Goal: Task Accomplishment & Management: Manage account settings

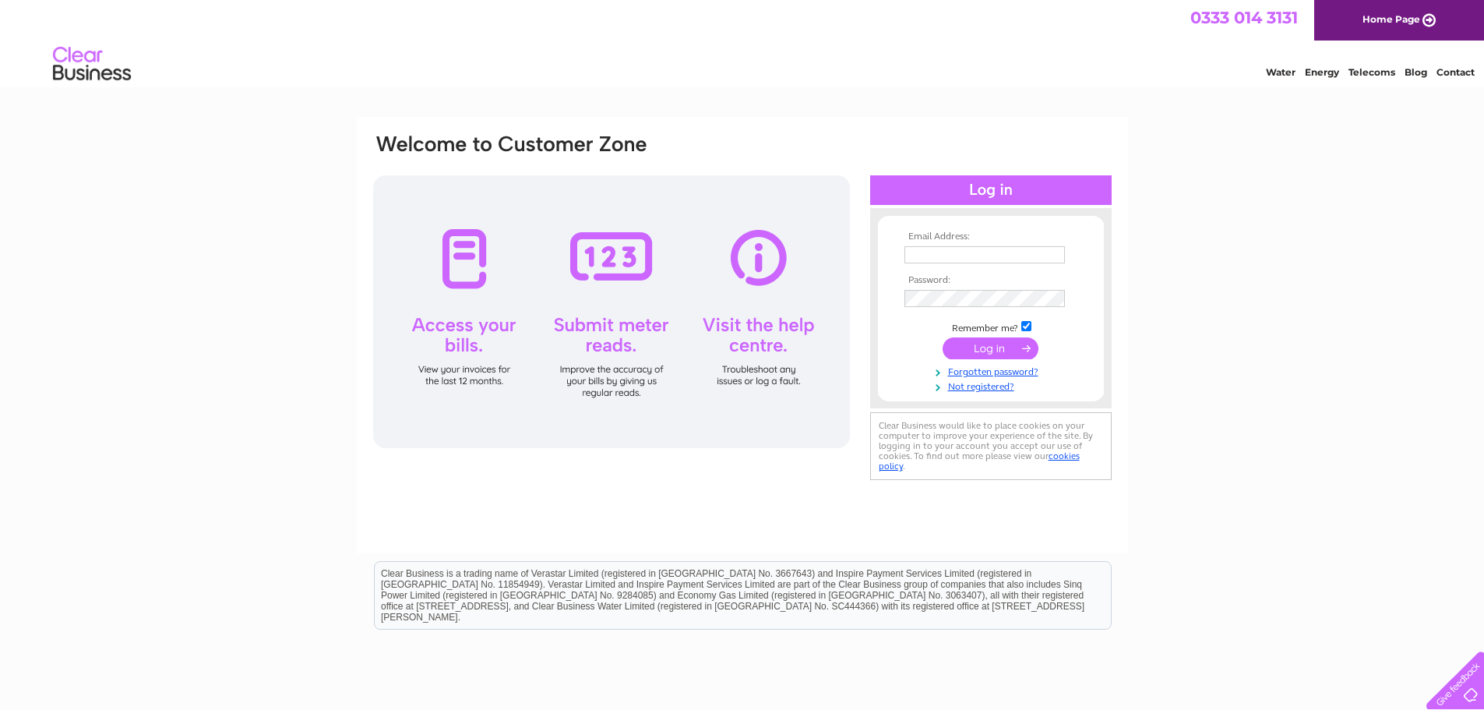
type input "info@constructivechoice.co.uk"
click at [982, 344] on input "submit" at bounding box center [991, 348] width 96 height 22
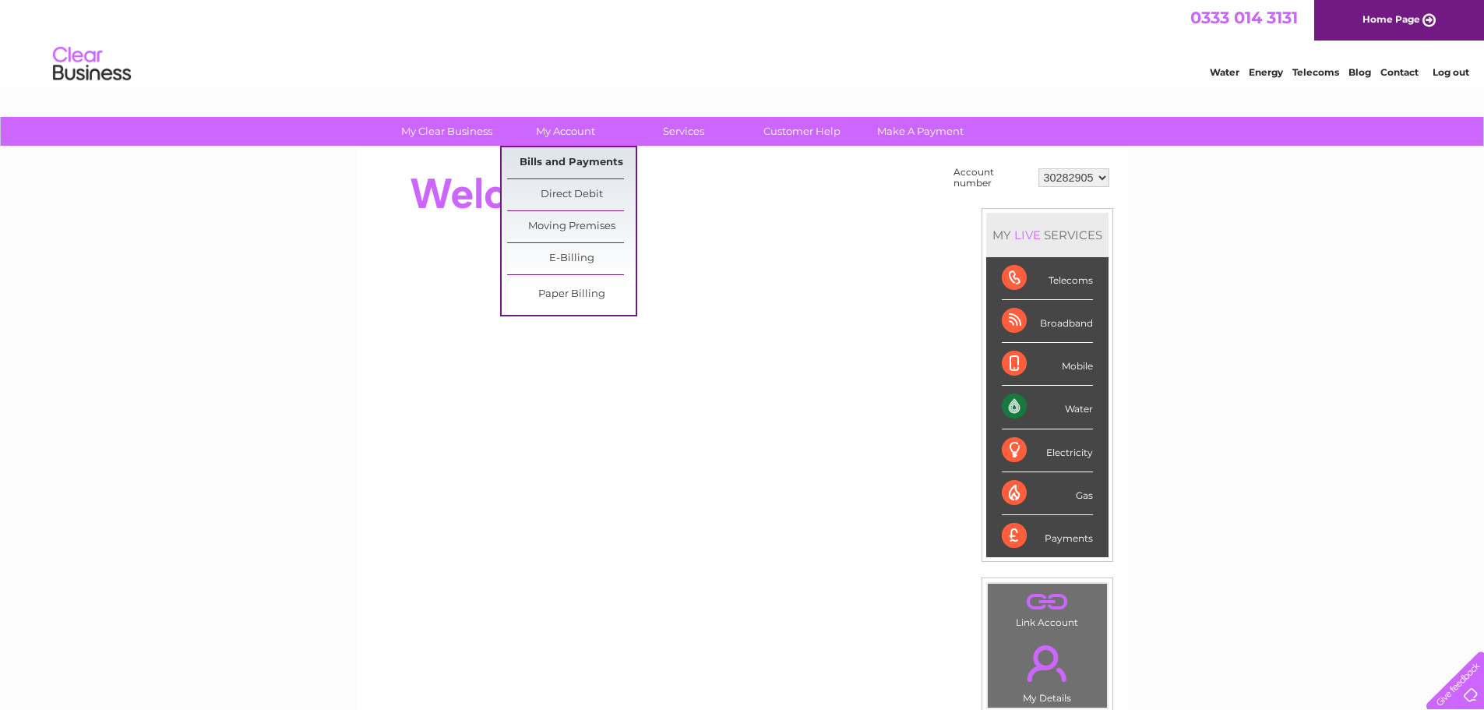
click at [564, 165] on link "Bills and Payments" at bounding box center [571, 162] width 129 height 31
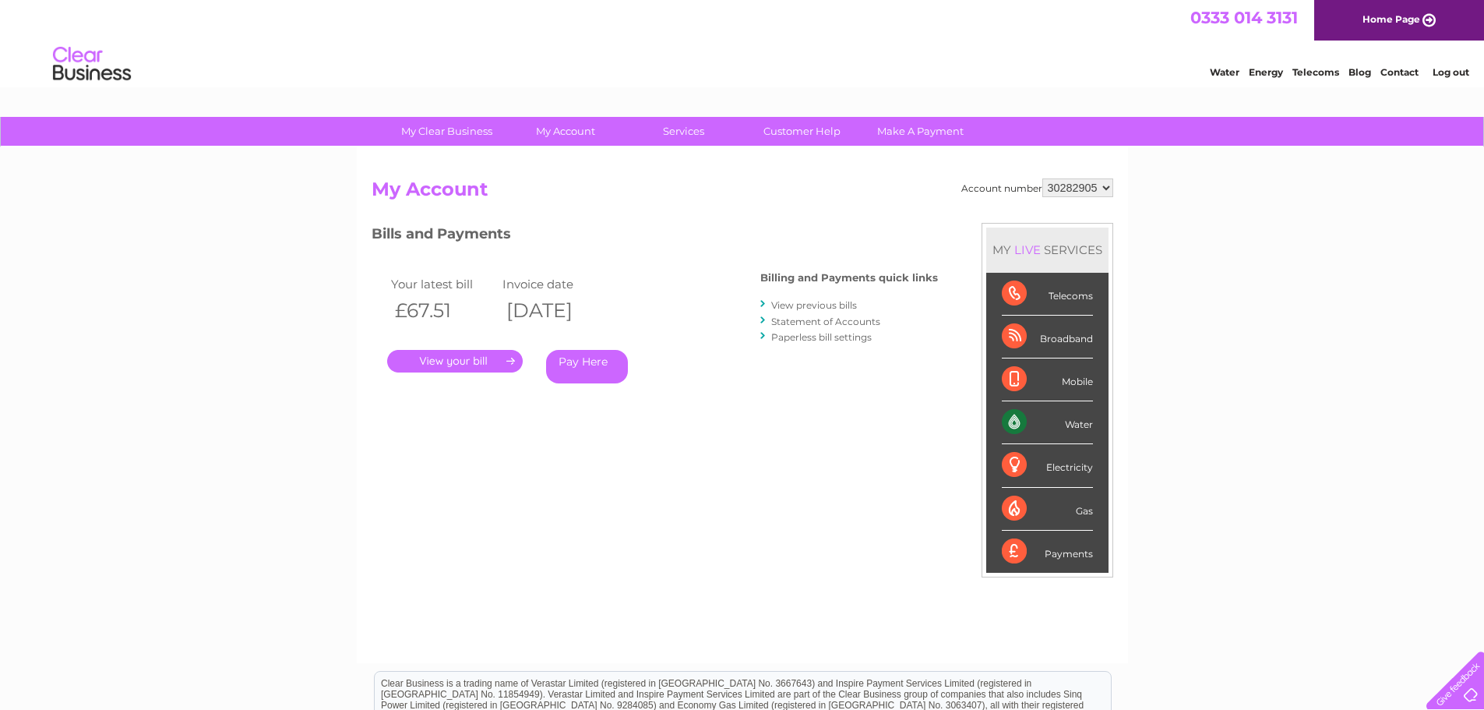
click at [480, 362] on link "." at bounding box center [455, 361] width 136 height 23
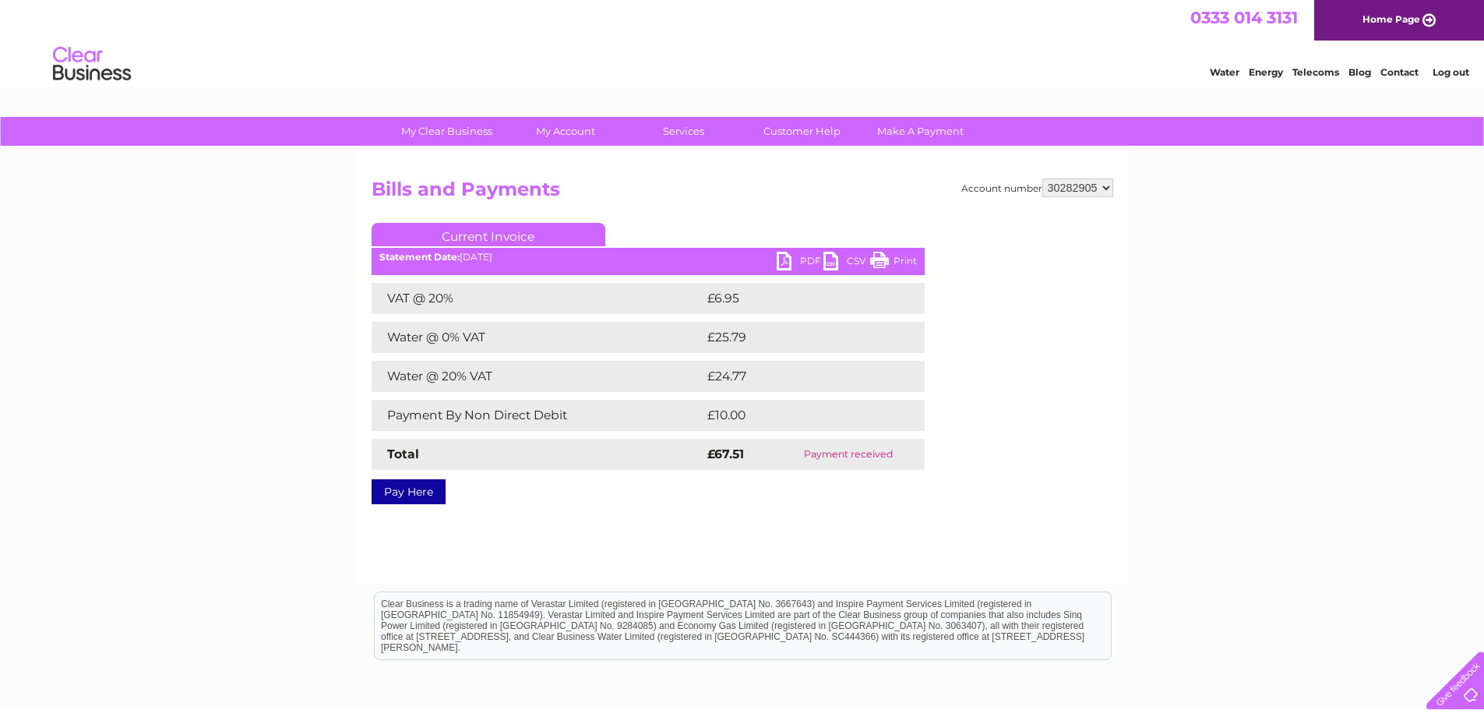
click at [273, 245] on div "My Clear Business Login Details My Details My Preferences Link Account My Accou…" at bounding box center [742, 483] width 1484 height 733
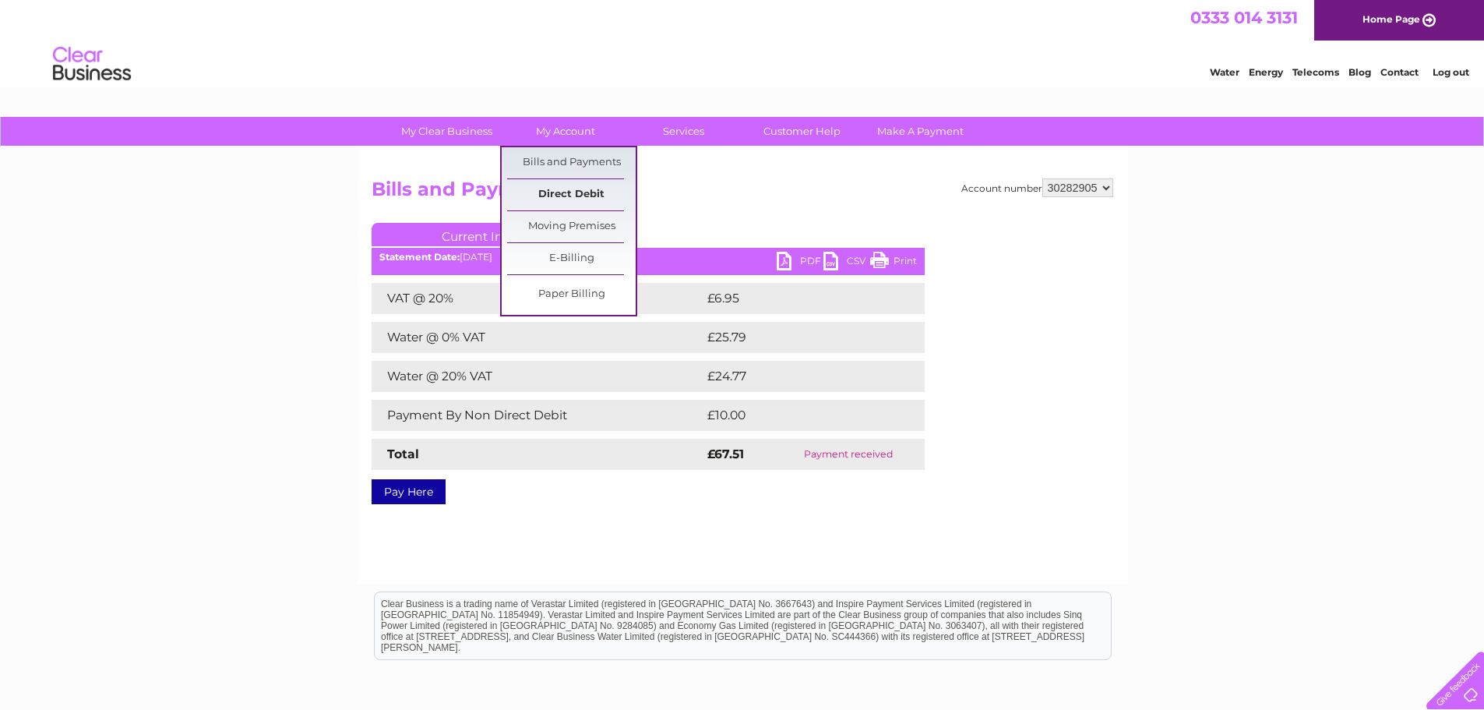
click at [573, 187] on link "Direct Debit" at bounding box center [571, 194] width 129 height 31
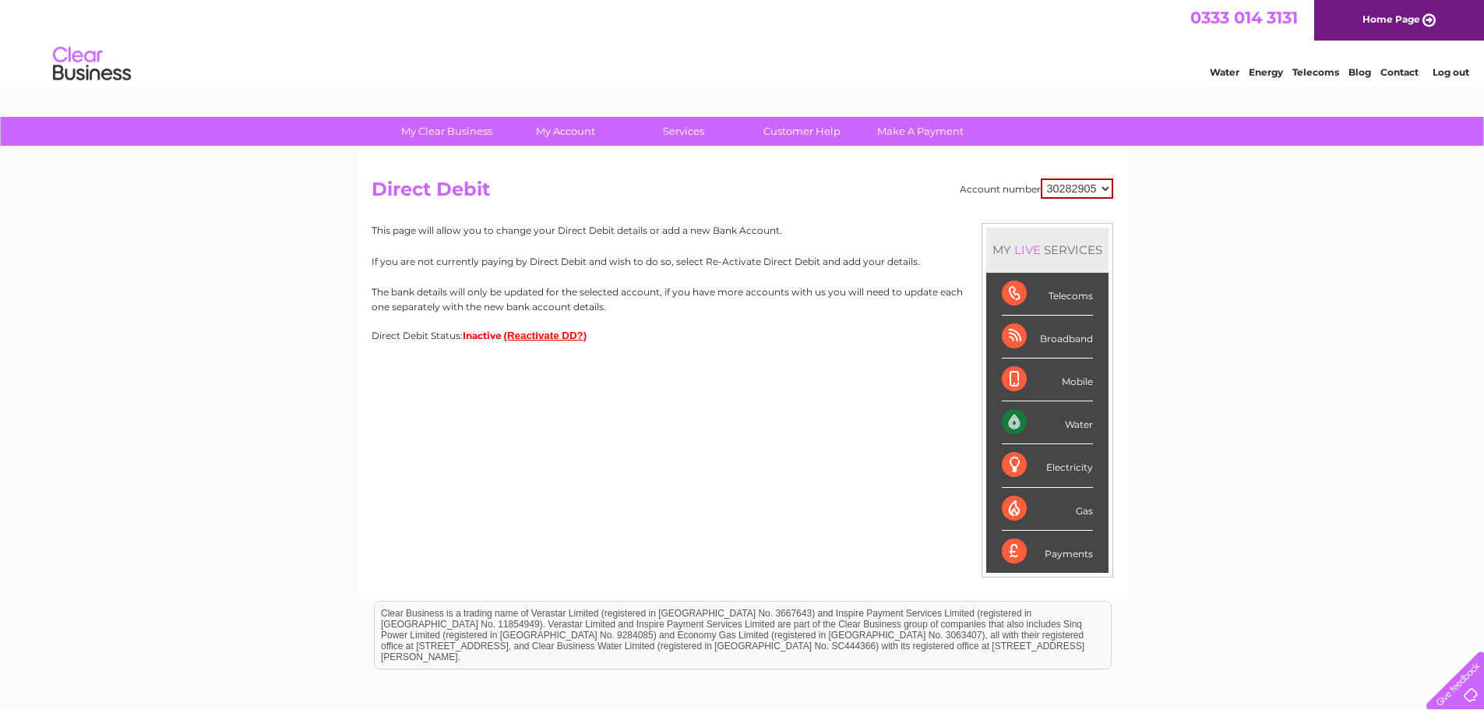
click at [549, 338] on button "(Reactivate DD?)" at bounding box center [545, 336] width 83 height 12
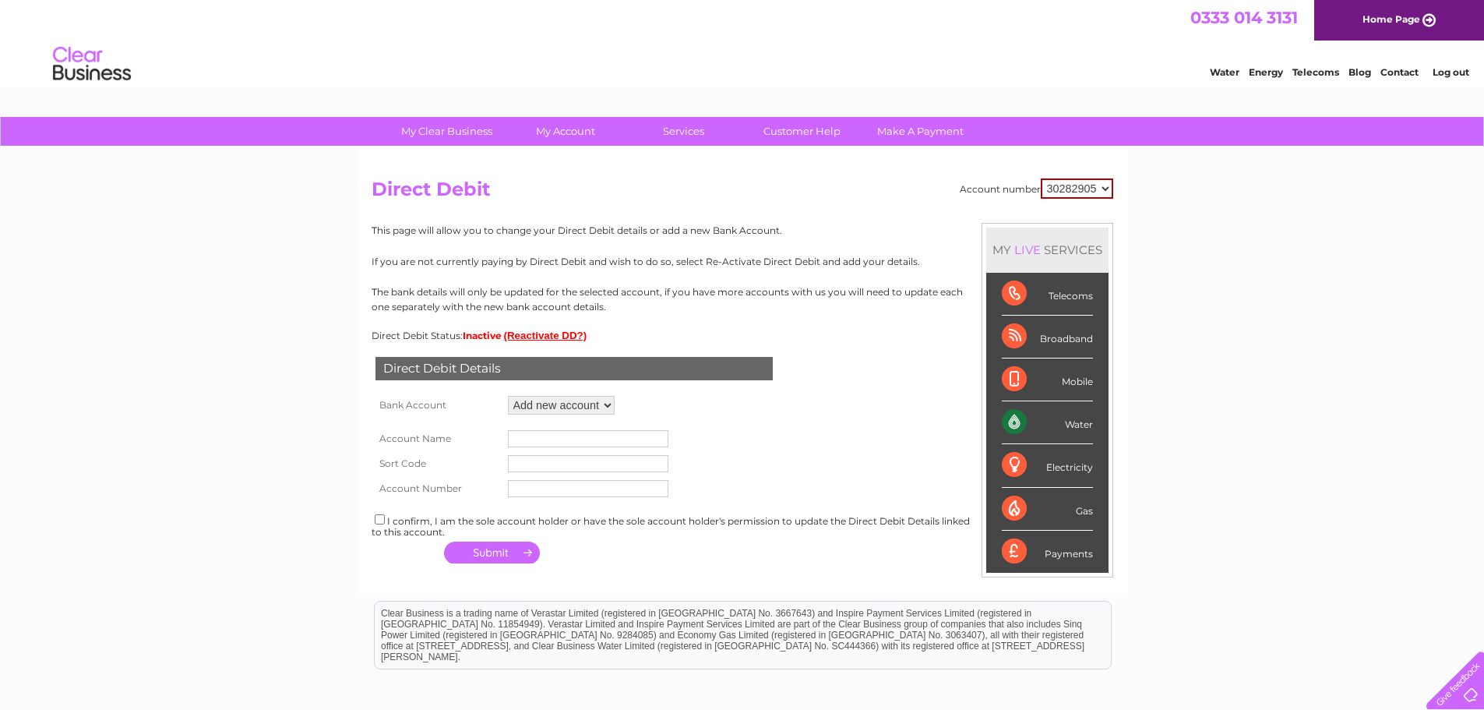
click at [551, 399] on select "Add new account ****0900 ****3846" at bounding box center [561, 405] width 107 height 19
click at [508, 396] on select "Add new account ****0900 ****3846" at bounding box center [561, 405] width 107 height 19
click at [524, 436] on input "text" at bounding box center [588, 438] width 161 height 17
type input "Constructive Choice Ltd"
click at [533, 467] on input "text" at bounding box center [588, 463] width 161 height 17
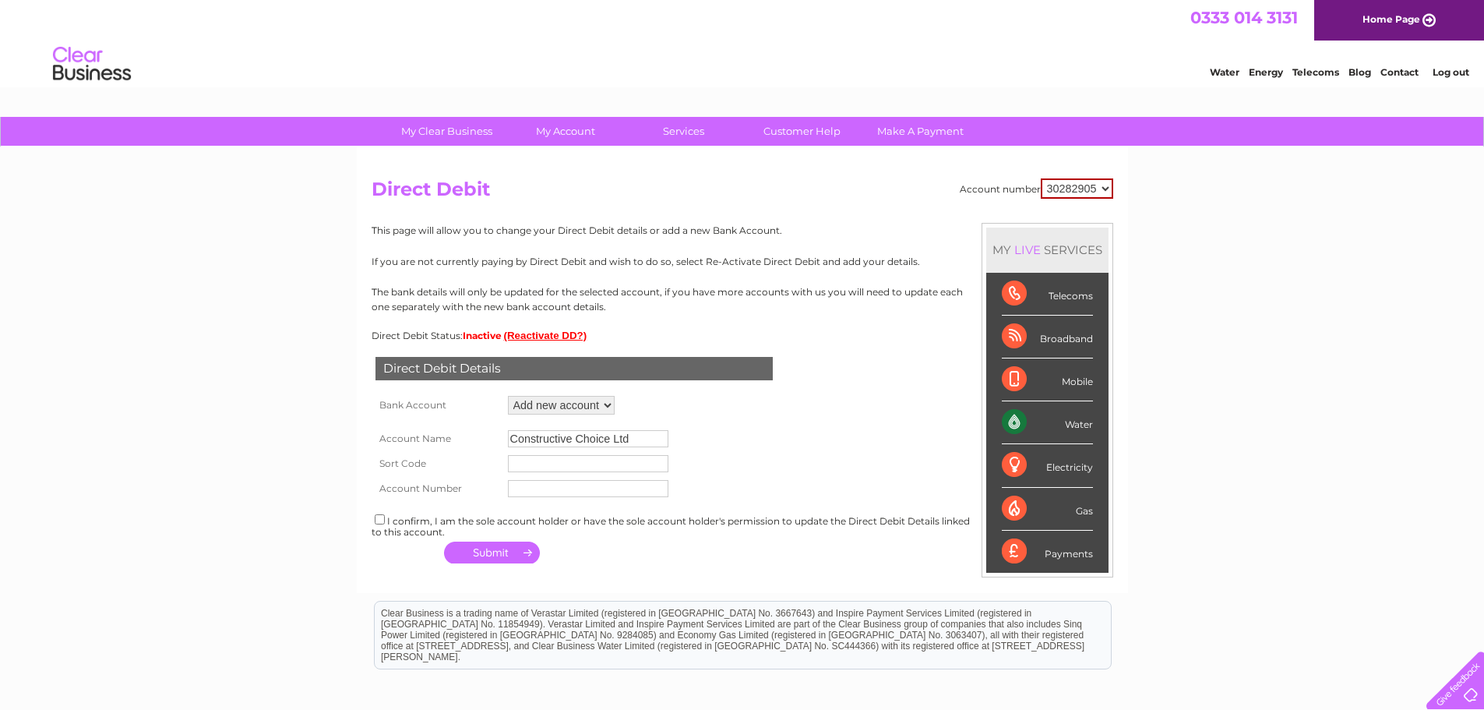
type input "20-45-45"
click at [531, 486] on input "text" at bounding box center [588, 488] width 161 height 17
type input "53323846"
click at [376, 520] on input "checkbox" at bounding box center [380, 519] width 10 height 10
checkbox input "true"
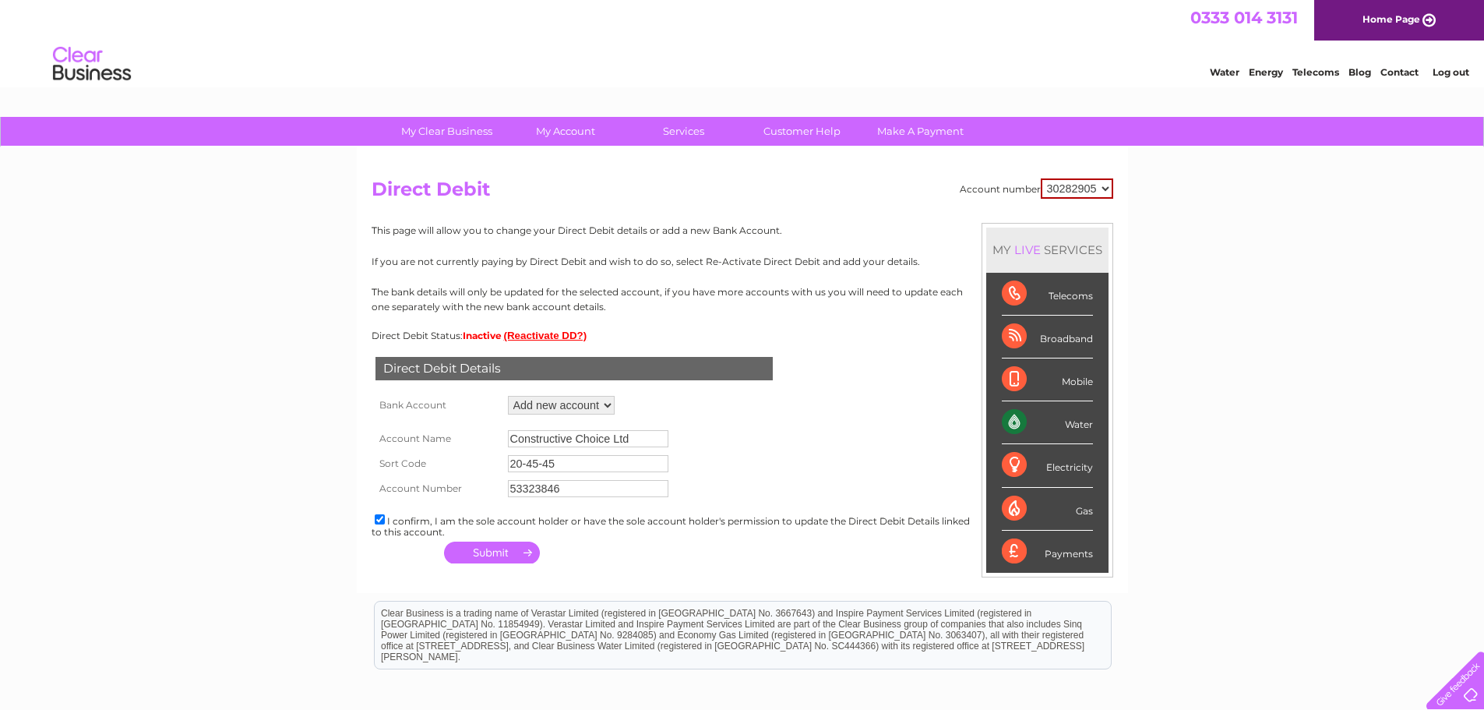
click at [483, 552] on button "button" at bounding box center [492, 552] width 96 height 22
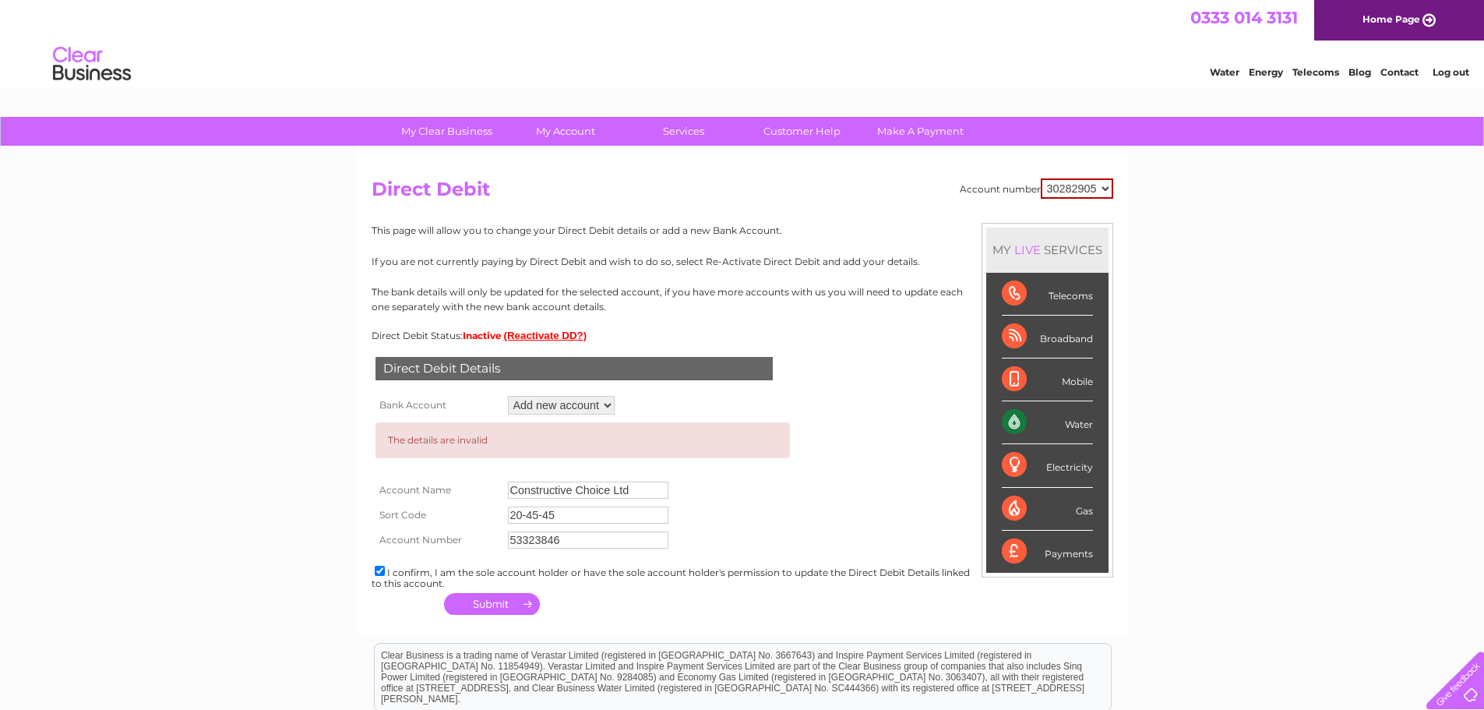
drag, startPoint x: 582, startPoint y: 485, endPoint x: 446, endPoint y: 477, distance: 135.8
click at [446, 478] on tr "Account Name Constructive Choice Ltd" at bounding box center [583, 490] width 422 height 25
type input "Sergej Safoncik"
click at [259, 496] on div "My Clear Business Login Details My Details My Preferences Link Account My Accou…" at bounding box center [742, 509] width 1484 height 785
click at [493, 603] on button "button" at bounding box center [492, 604] width 96 height 22
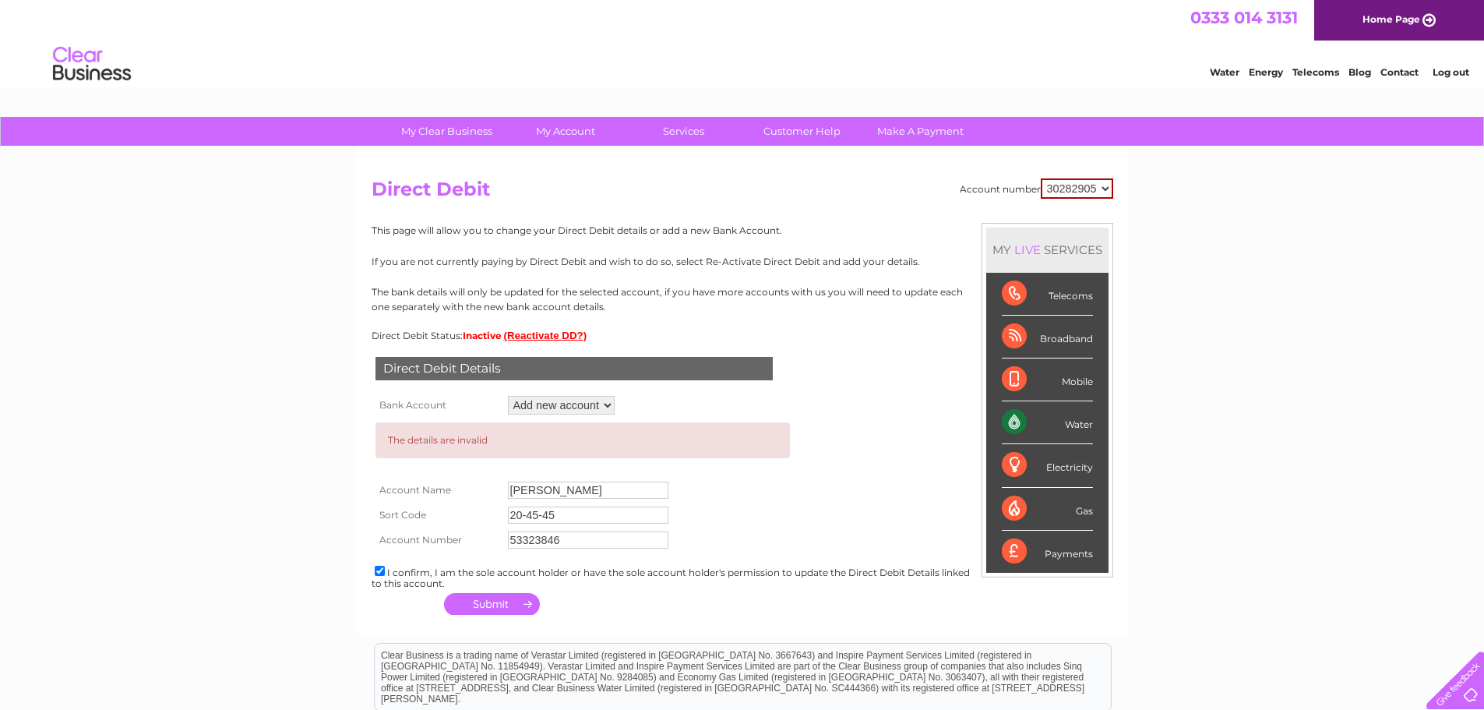
drag, startPoint x: 589, startPoint y: 489, endPoint x: 448, endPoint y: 482, distance: 141.2
click at [448, 482] on tr "Account Name Sergej Safoncik" at bounding box center [583, 490] width 422 height 25
type input "Constructive Choice"
click at [566, 518] on input "20-45-45" at bounding box center [588, 514] width 161 height 17
click at [567, 540] on input "53323846" at bounding box center [588, 539] width 161 height 17
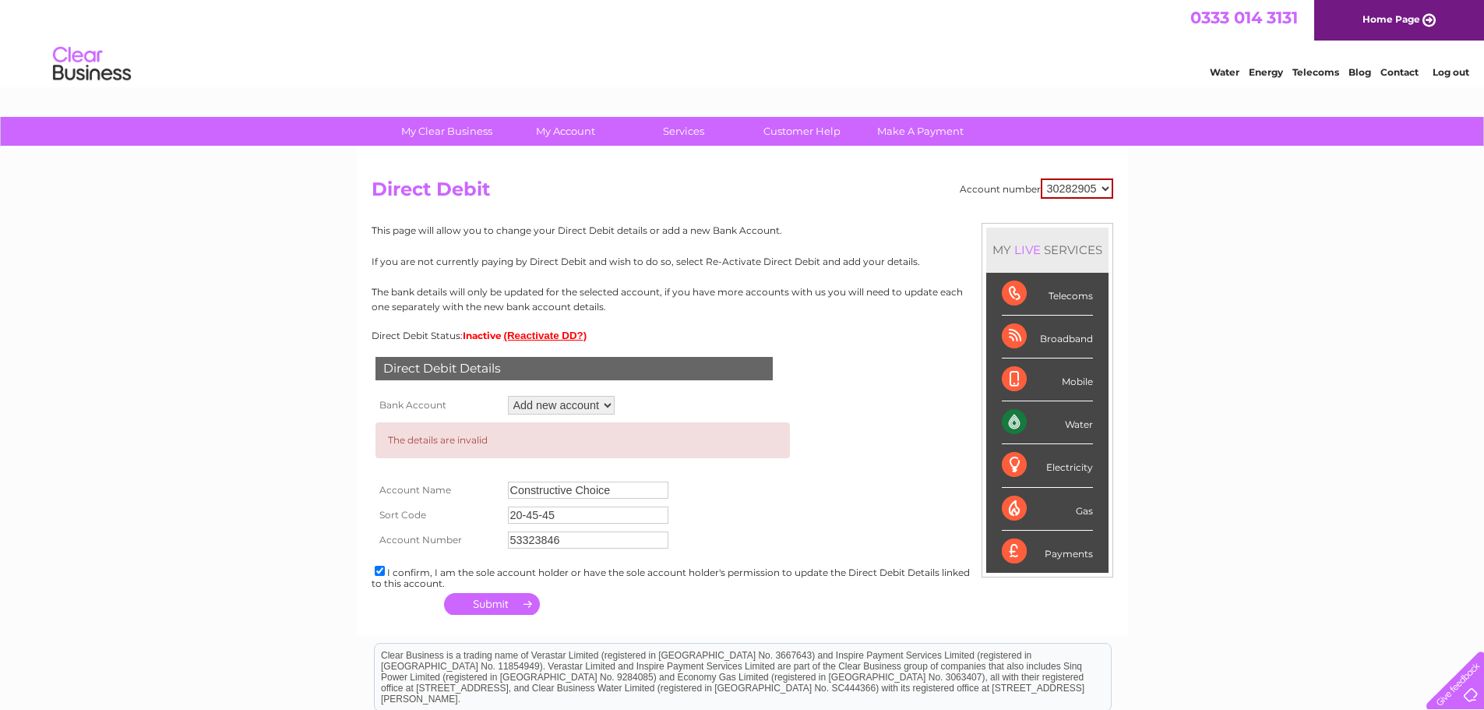
click at [504, 606] on button "button" at bounding box center [492, 604] width 96 height 22
click at [324, 358] on div "My Clear Business Login Details My Details My Preferences Link Account My Accou…" at bounding box center [742, 509] width 1484 height 785
click at [1065, 193] on select "30282905" at bounding box center [1077, 188] width 72 height 20
click at [1066, 191] on select "30282905" at bounding box center [1077, 188] width 72 height 20
click at [845, 389] on div "Direct Debit Details Bank Account Add new account ****0900 ****3846 Loading... …" at bounding box center [743, 480] width 742 height 278
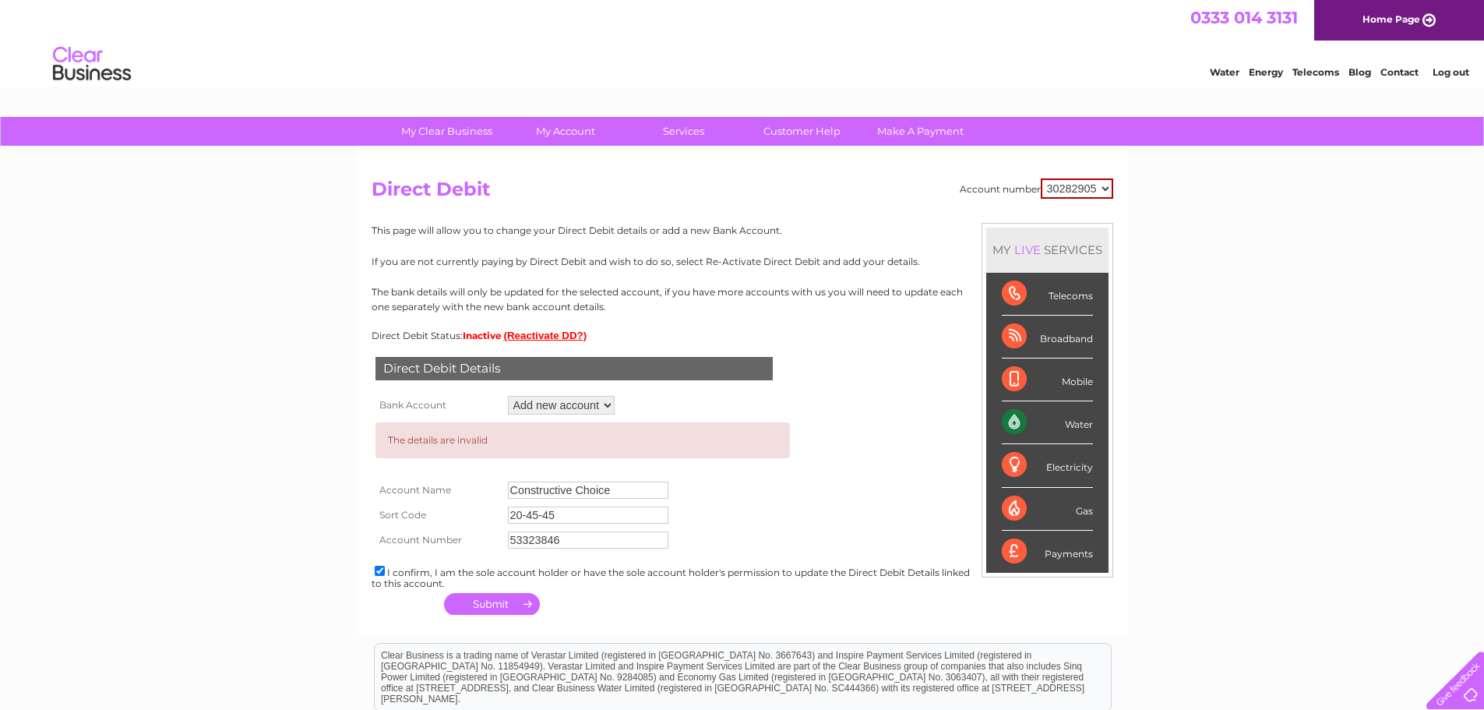
drag, startPoint x: 614, startPoint y: 491, endPoint x: 451, endPoint y: 479, distance: 163.3
click at [451, 479] on tr "Account Name Constructive Choice" at bounding box center [583, 490] width 422 height 25
type input "30282905"
click at [493, 603] on button "button" at bounding box center [492, 604] width 96 height 22
drag, startPoint x: 489, startPoint y: 489, endPoint x: 447, endPoint y: 488, distance: 41.3
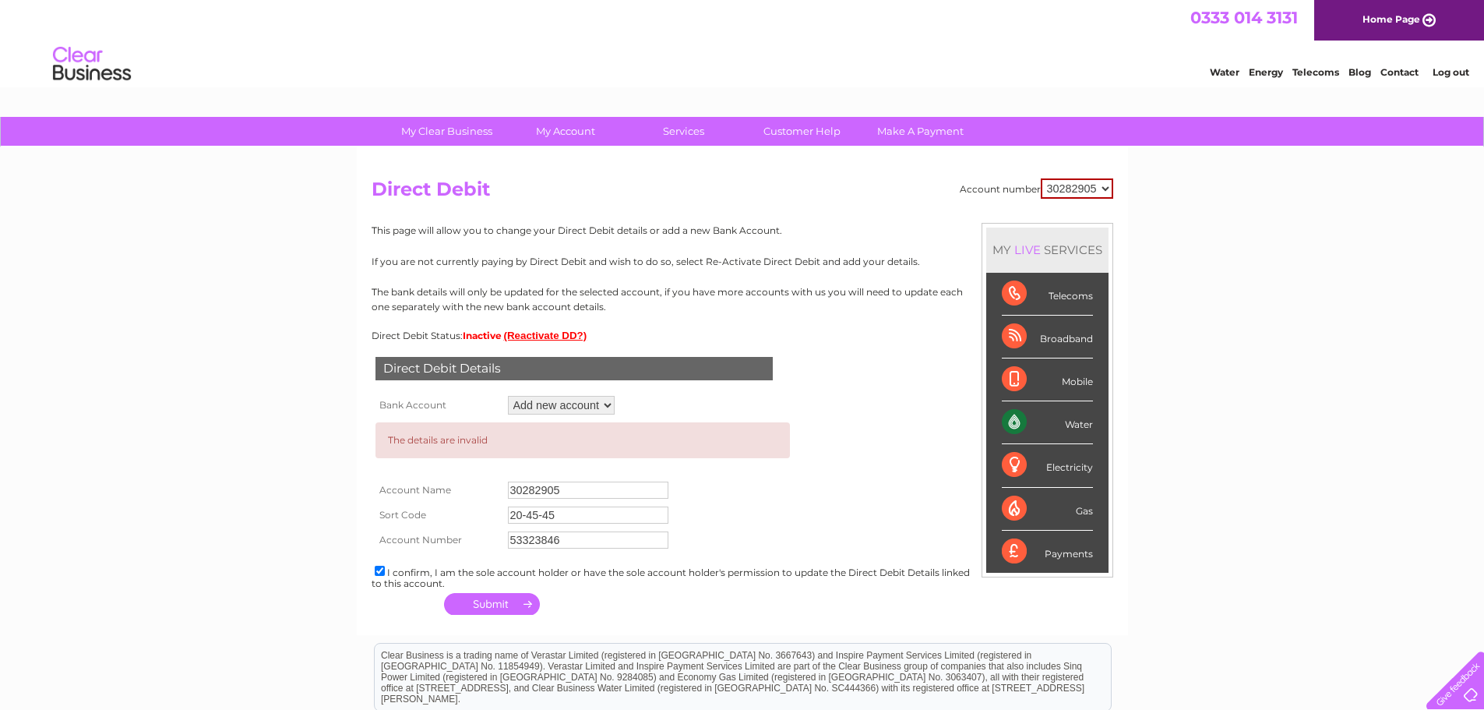
click at [447, 488] on tr "Account Name 30282905" at bounding box center [583, 490] width 422 height 25
click at [372, 450] on td "The details are invalid" at bounding box center [583, 447] width 422 height 59
click at [386, 248] on div "This page will allow you to change your Direct Debit details or add a new Bank …" at bounding box center [743, 282] width 742 height 118
click at [575, 396] on select "Add new account ****0900 ****3846" at bounding box center [561, 405] width 107 height 19
click at [573, 403] on select "Add new account ****0900 ****3846" at bounding box center [561, 405] width 107 height 19
